Goal: Transaction & Acquisition: Obtain resource

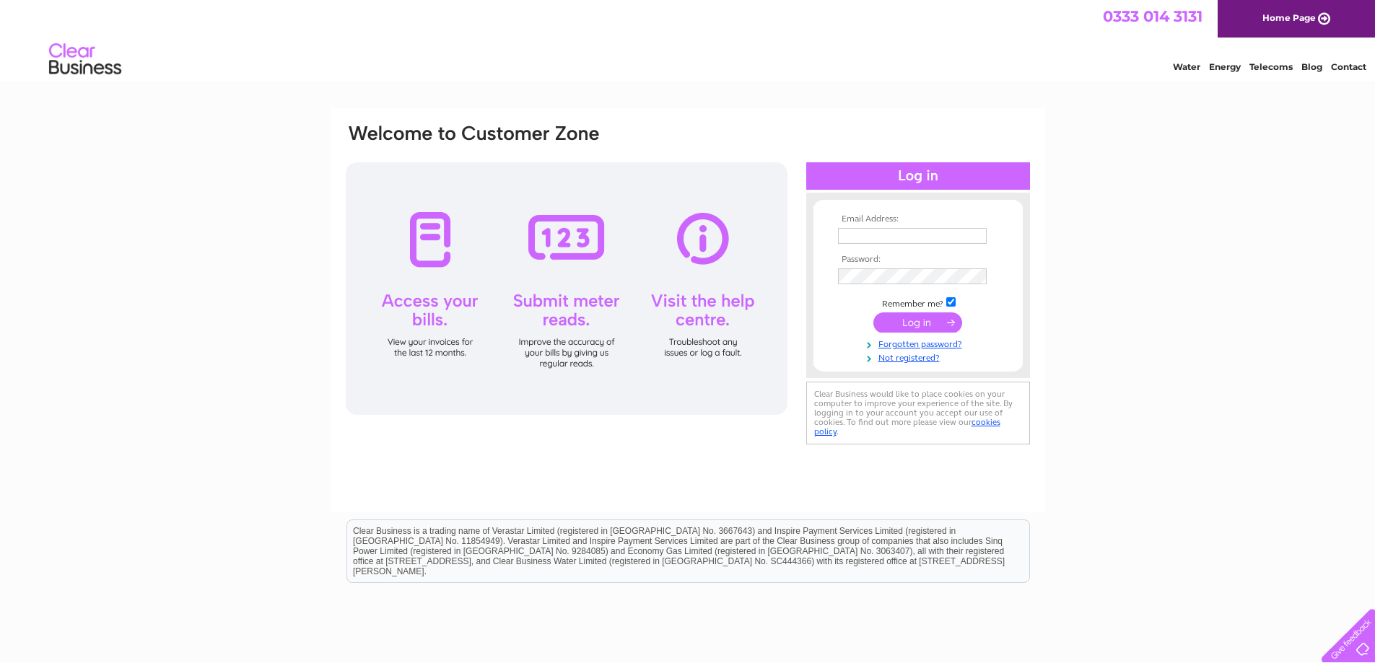
type input "[PERSON_NAME][EMAIL_ADDRESS][DOMAIN_NAME]"
click at [913, 325] on input "submit" at bounding box center [917, 322] width 89 height 20
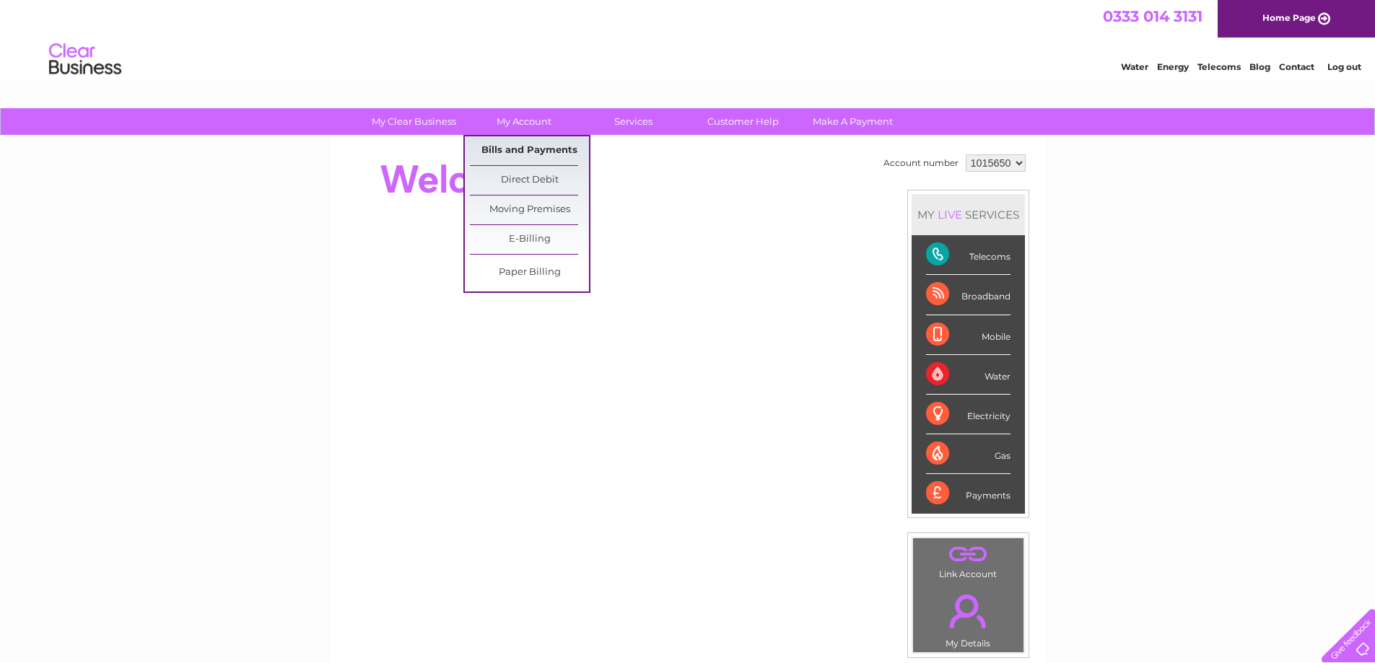
click at [514, 147] on link "Bills and Payments" at bounding box center [529, 150] width 119 height 29
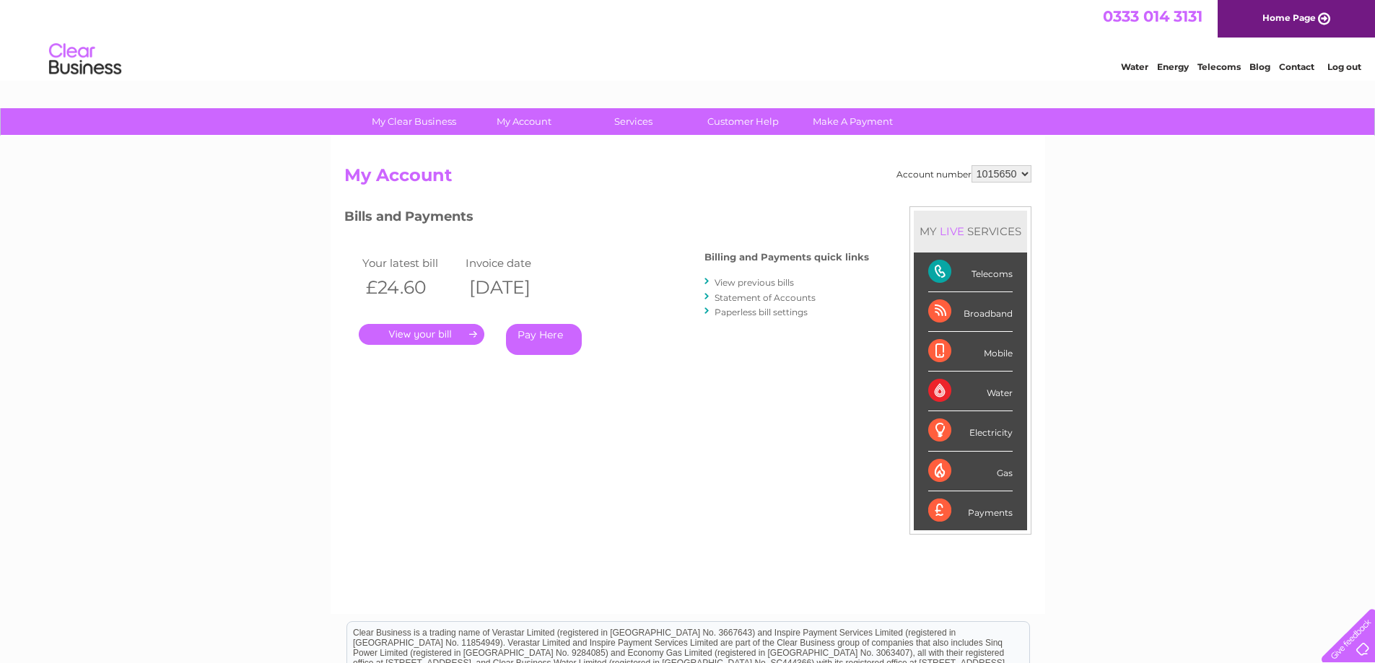
click at [728, 279] on link "View previous bills" at bounding box center [753, 282] width 79 height 11
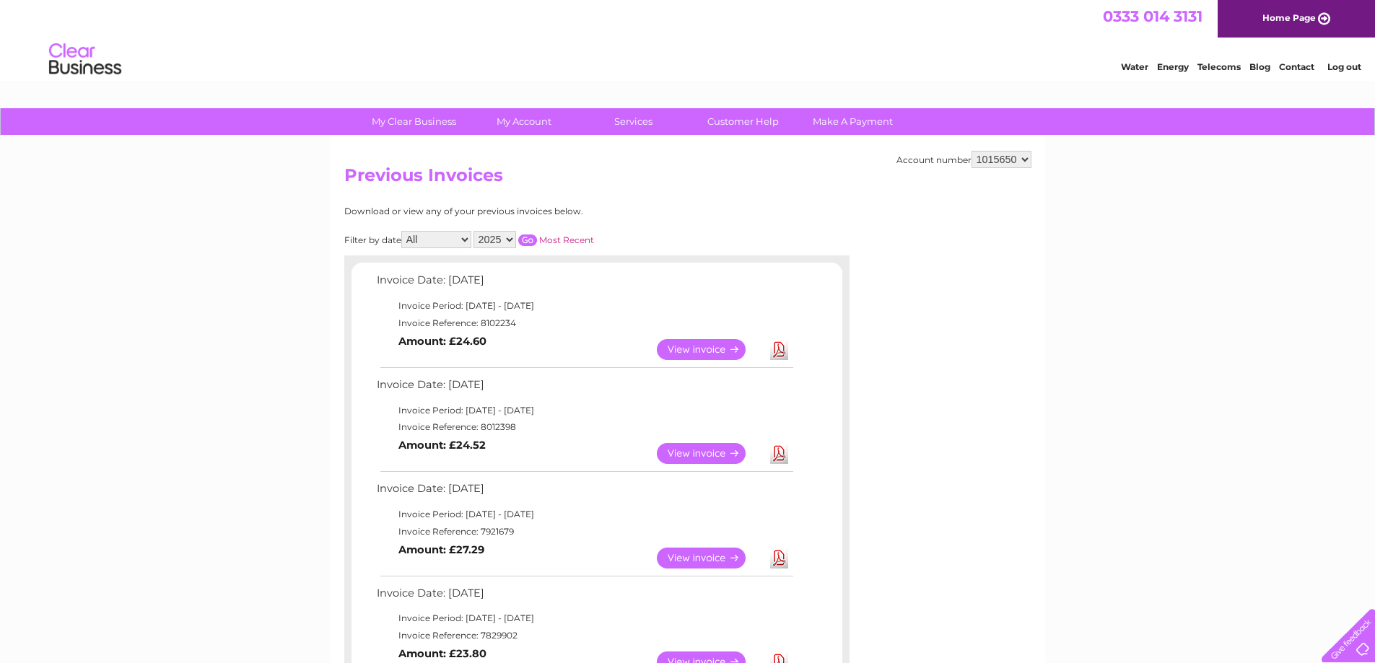
click at [714, 364] on td "View Download Amount: £24.60" at bounding box center [584, 349] width 422 height 35
click at [687, 453] on link "View" at bounding box center [710, 453] width 106 height 21
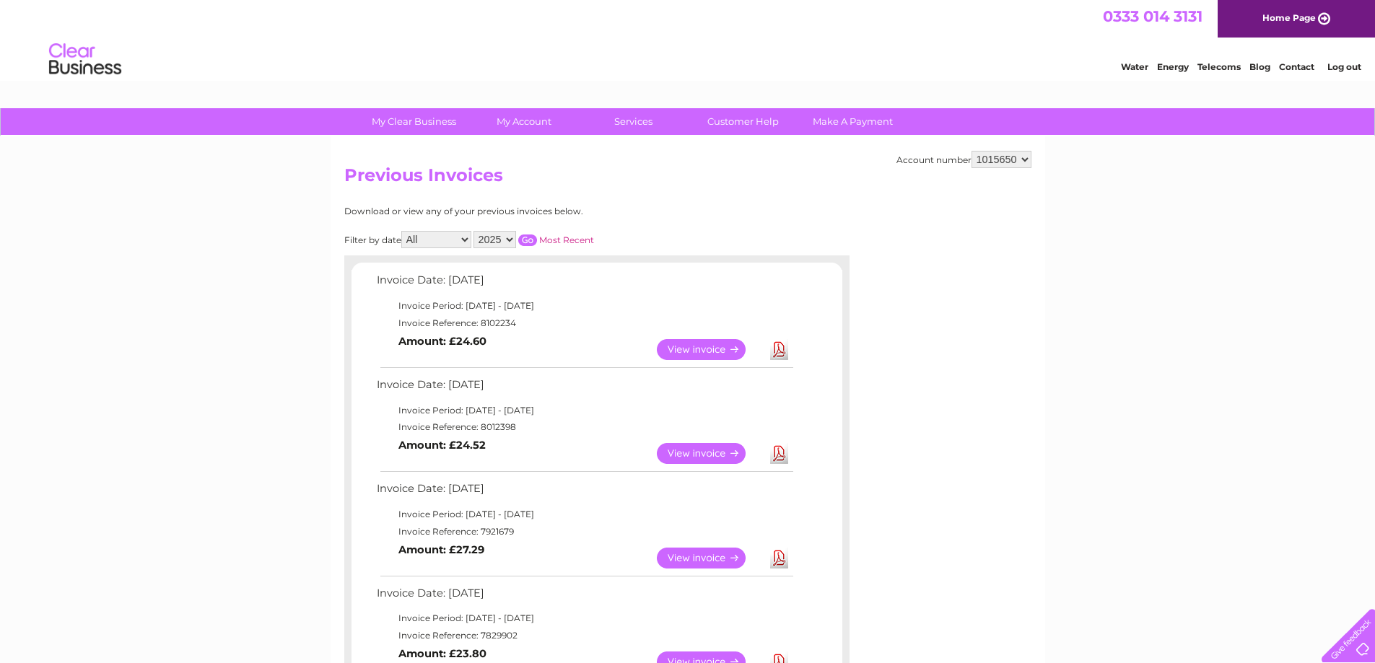
click at [687, 453] on link "View" at bounding box center [710, 453] width 106 height 21
click at [774, 457] on link "Download" at bounding box center [779, 453] width 18 height 21
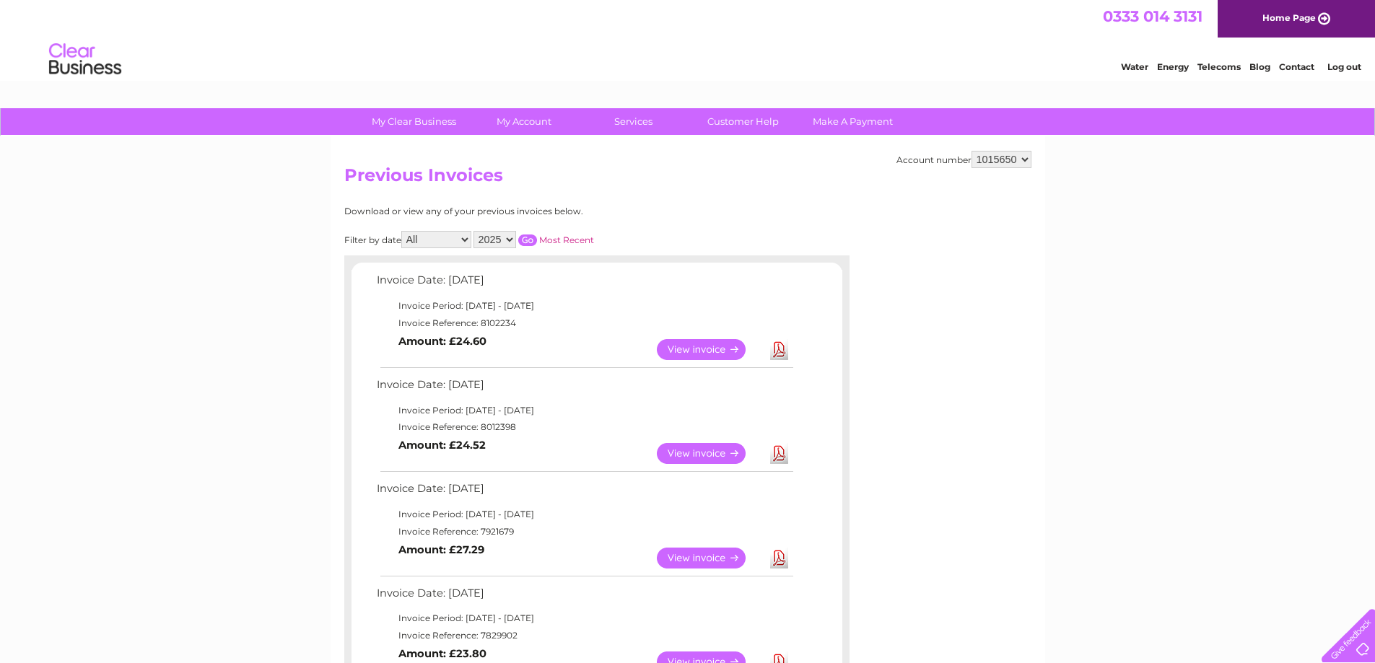
click at [779, 458] on link "Download" at bounding box center [779, 453] width 18 height 21
click at [780, 351] on link "Download" at bounding box center [779, 349] width 18 height 21
